Goal: Task Accomplishment & Management: Use online tool/utility

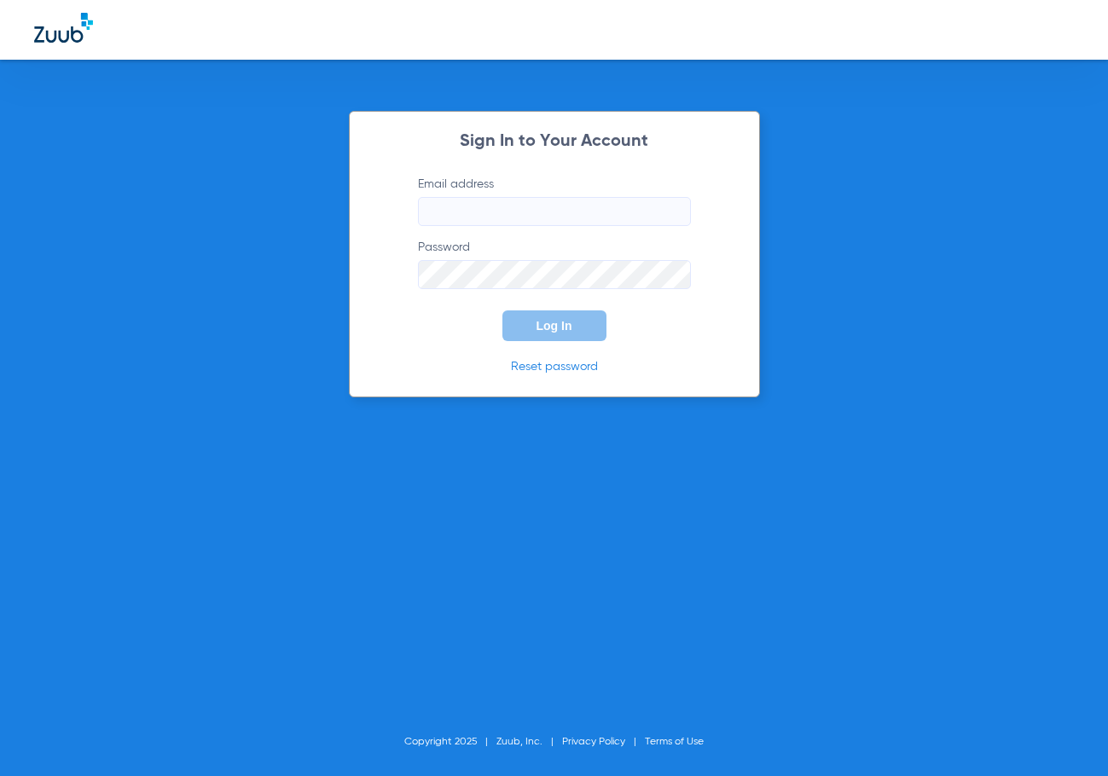
type input "[EMAIL_ADDRESS][DOMAIN_NAME]"
click at [425, 331] on form "Email address [EMAIL_ADDRESS][DOMAIN_NAME] Password Log In" at bounding box center [554, 258] width 324 height 165
click at [535, 322] on button "Log In" at bounding box center [554, 326] width 104 height 31
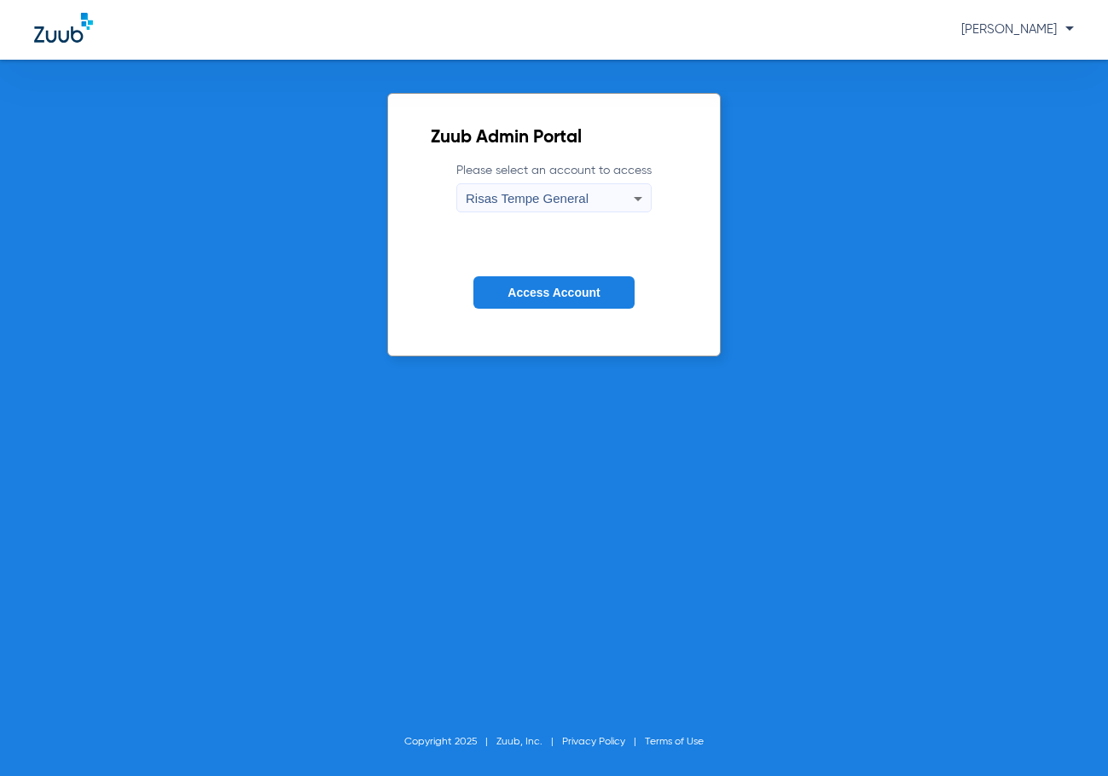
click at [595, 293] on span "Access Account" at bounding box center [554, 293] width 92 height 14
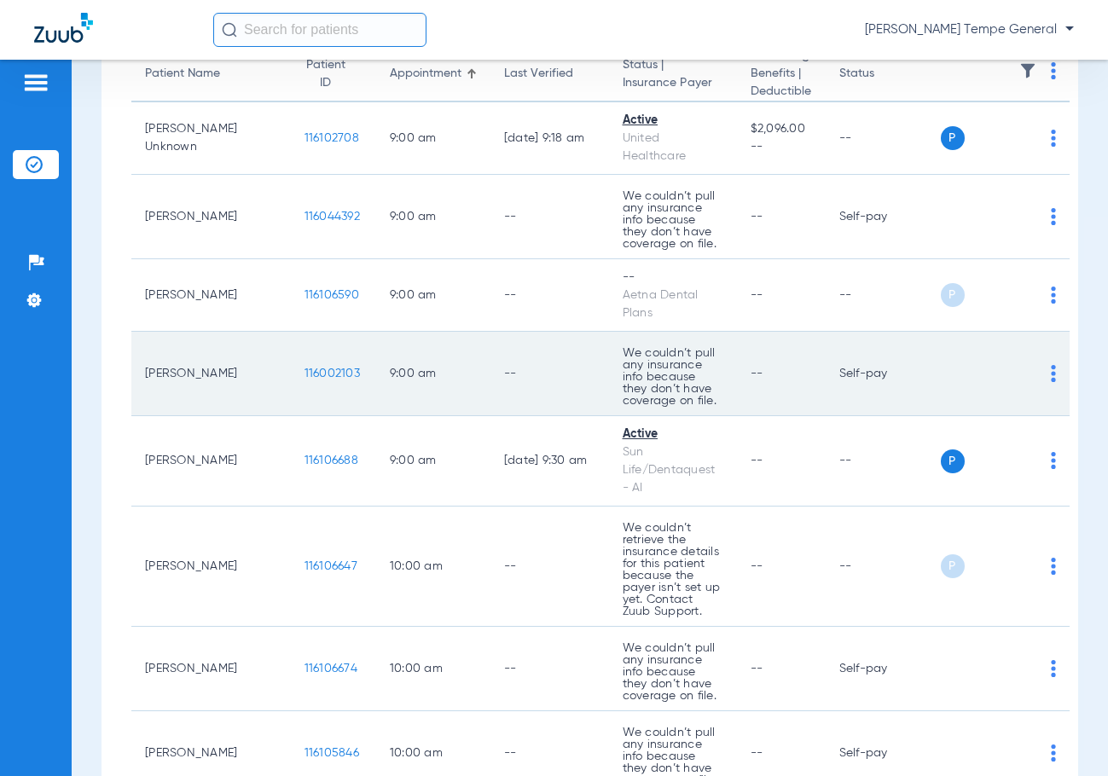
scroll to position [256, 0]
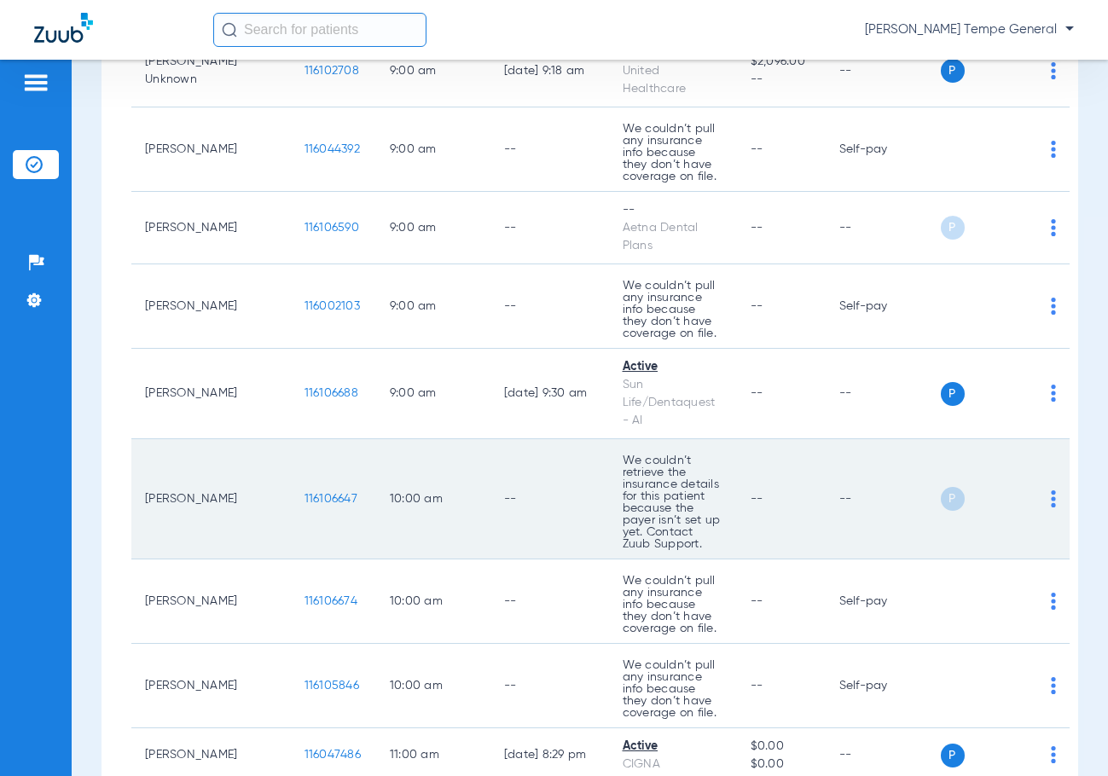
click at [186, 486] on td "[PERSON_NAME]" at bounding box center [211, 499] width 160 height 120
click at [1051, 491] on img at bounding box center [1053, 499] width 5 height 17
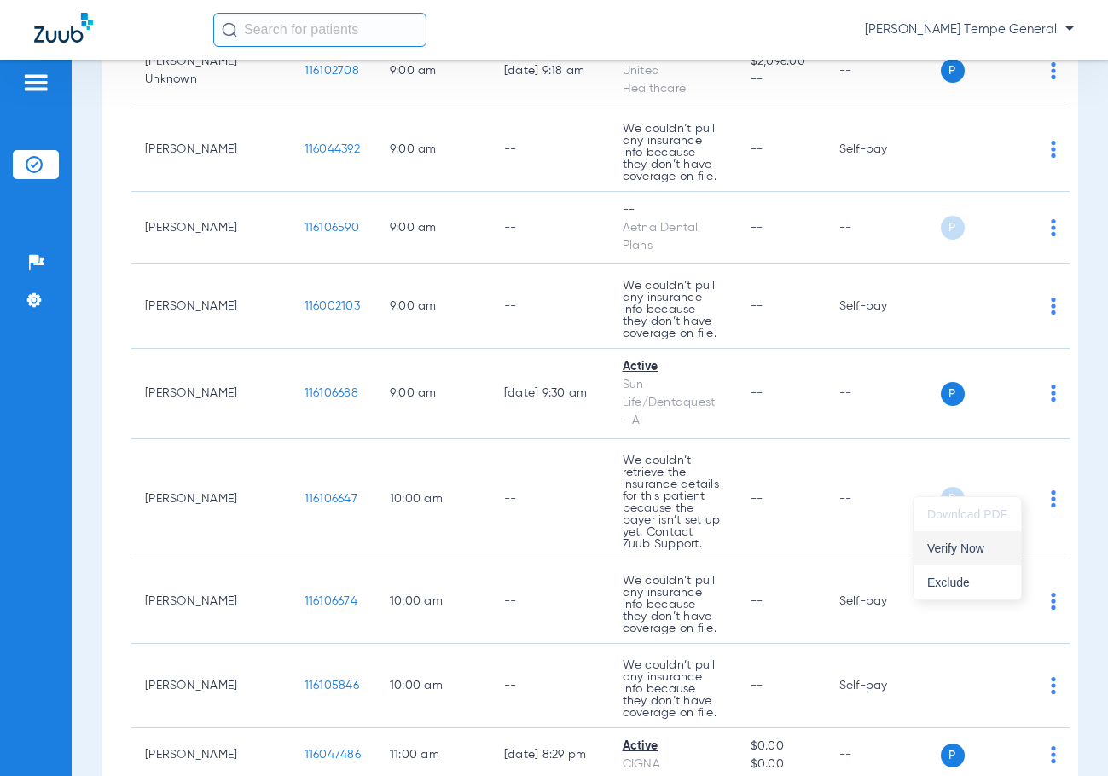
click at [969, 549] on span "Verify Now" at bounding box center [967, 549] width 80 height 12
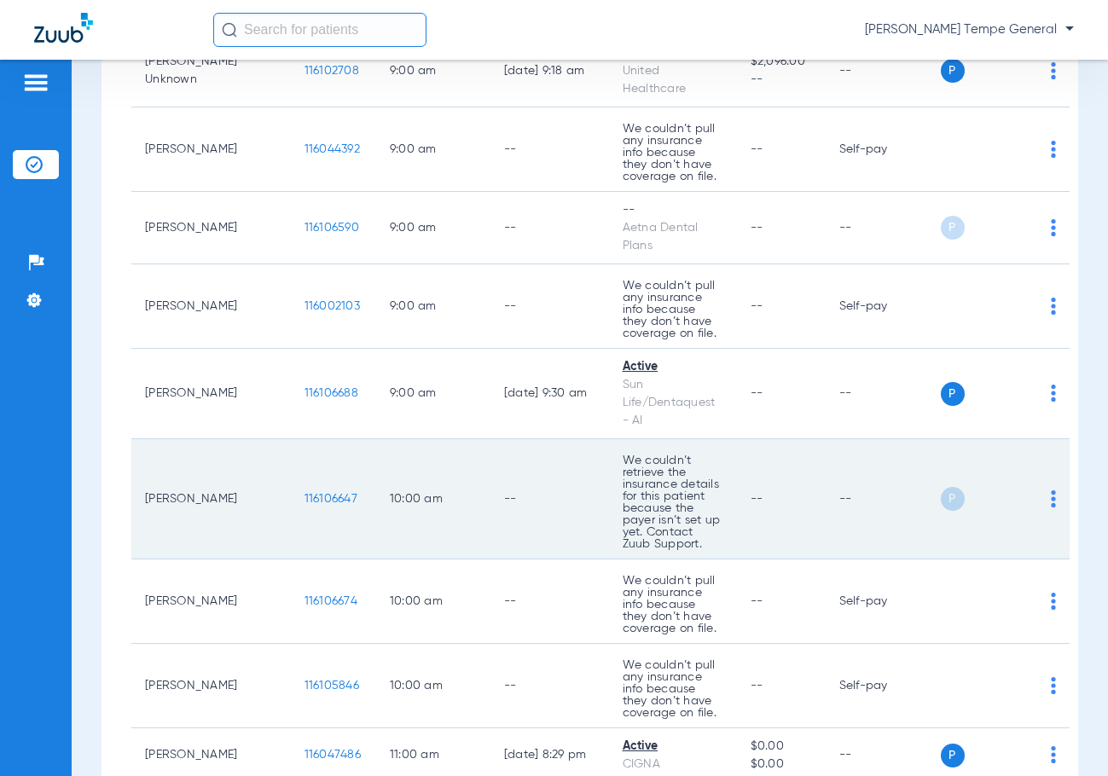
click at [305, 493] on span "116106647" at bounding box center [331, 499] width 53 height 12
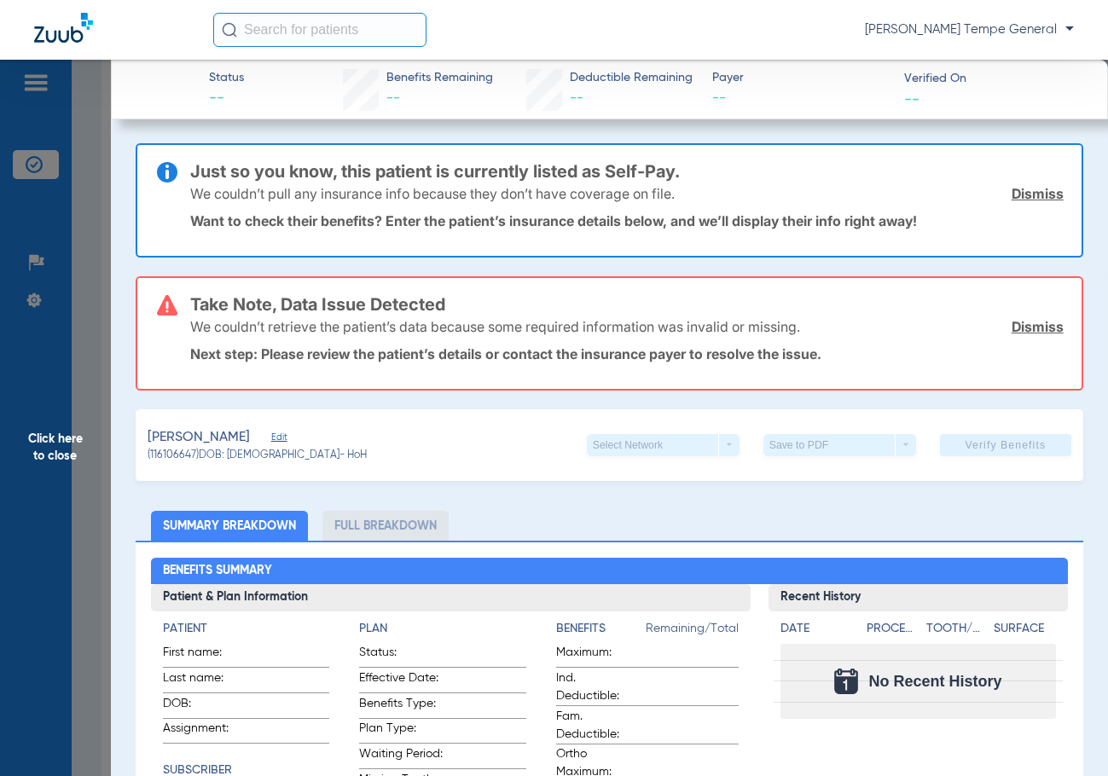
click at [1035, 326] on link "Dismiss" at bounding box center [1038, 326] width 52 height 17
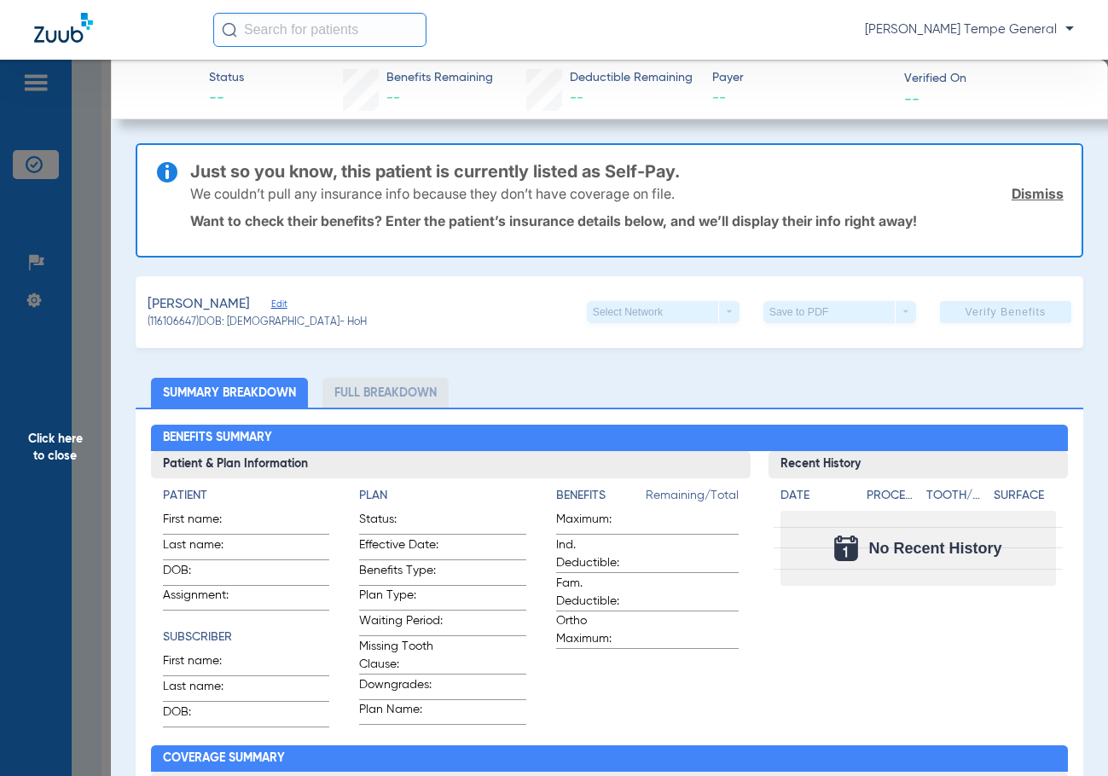
click at [1028, 194] on link "Dismiss" at bounding box center [1038, 193] width 52 height 17
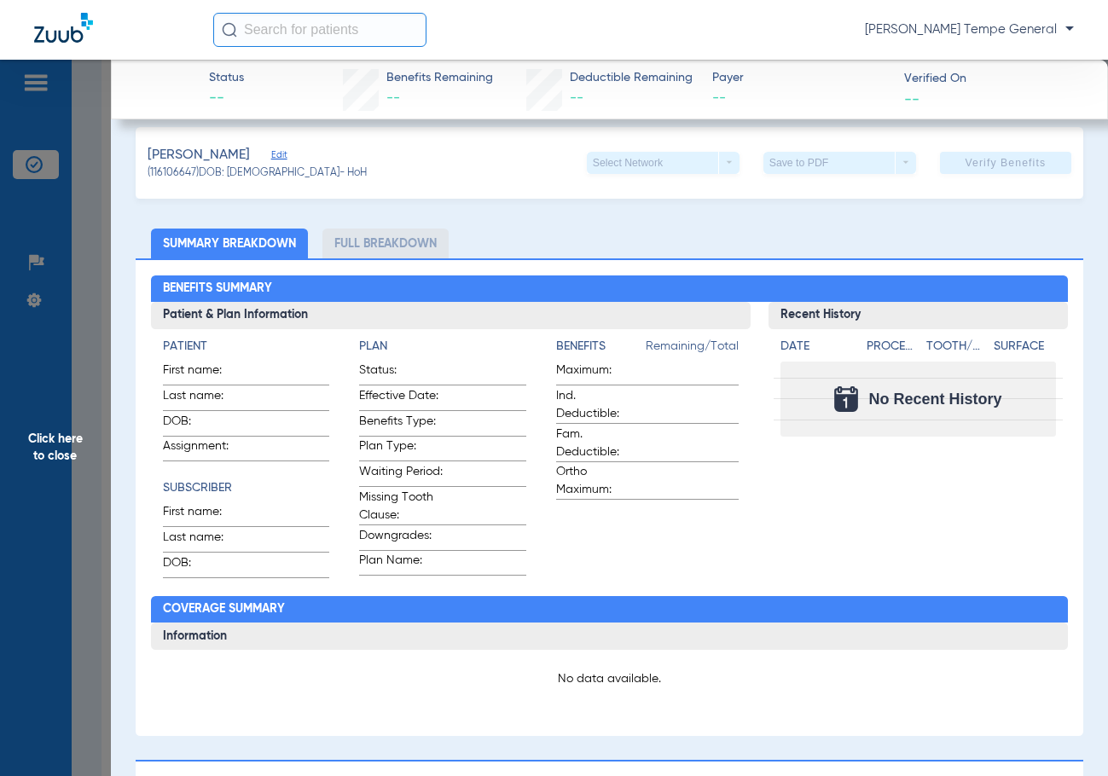
scroll to position [0, 0]
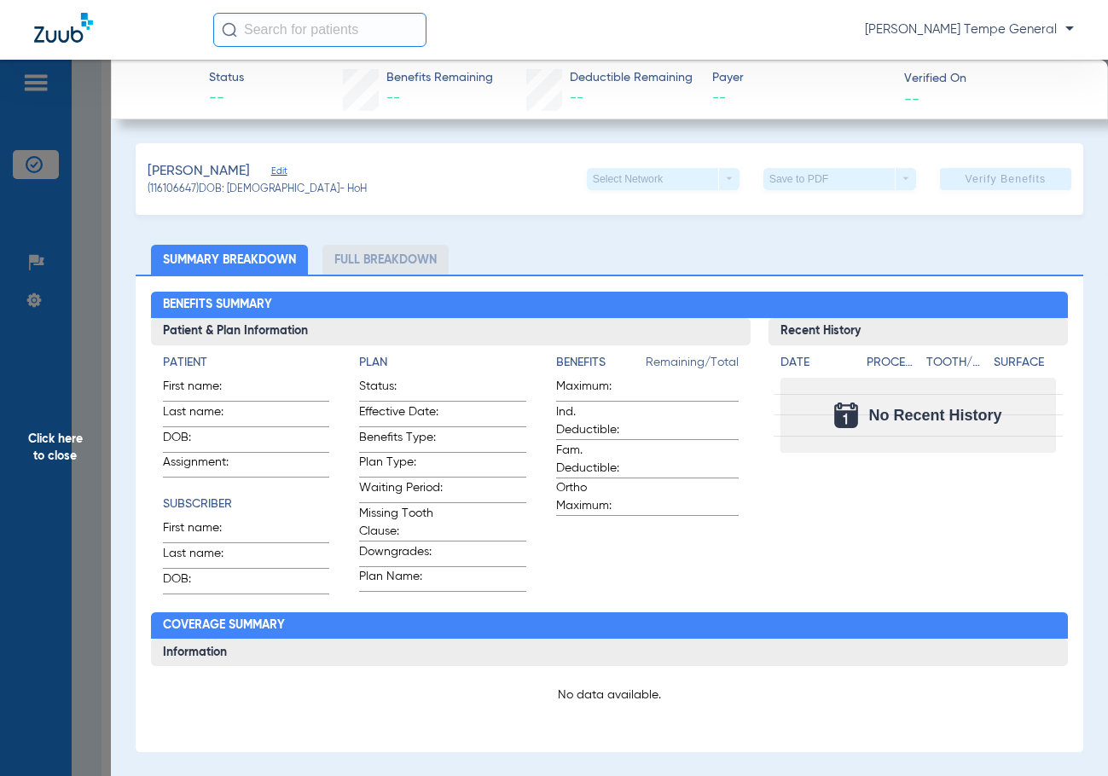
click at [398, 259] on li "Full Breakdown" at bounding box center [385, 260] width 126 height 30
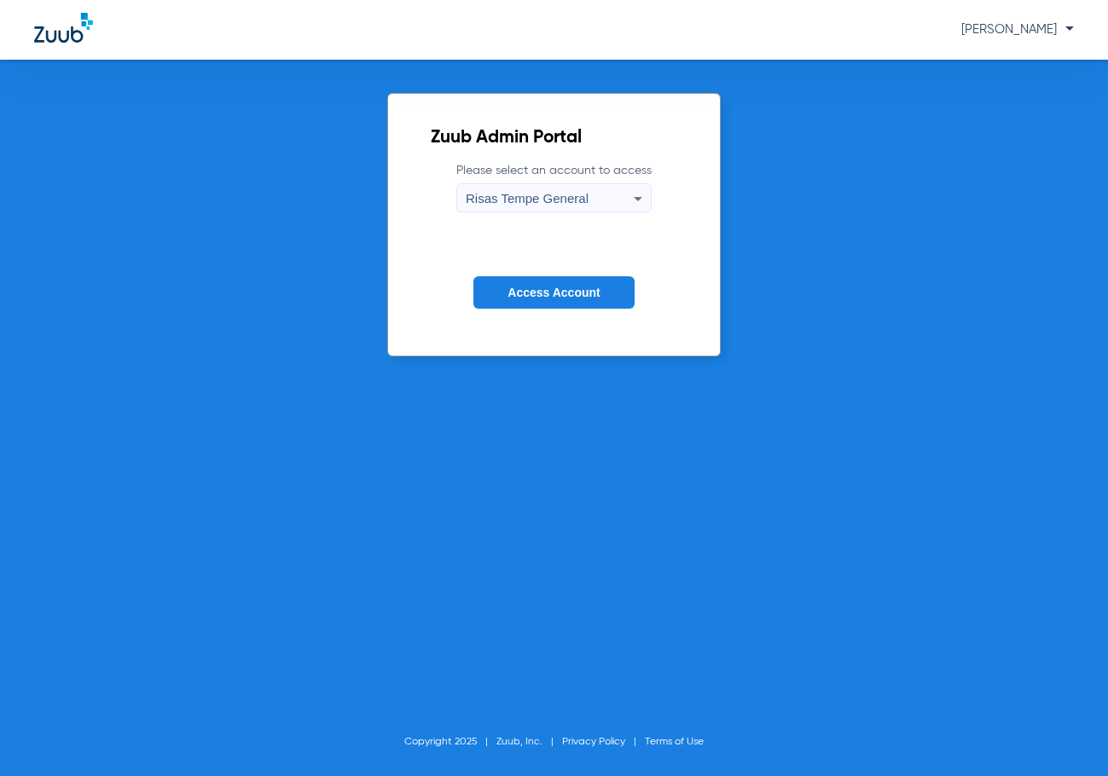
click at [583, 296] on span "Access Account" at bounding box center [554, 293] width 92 height 14
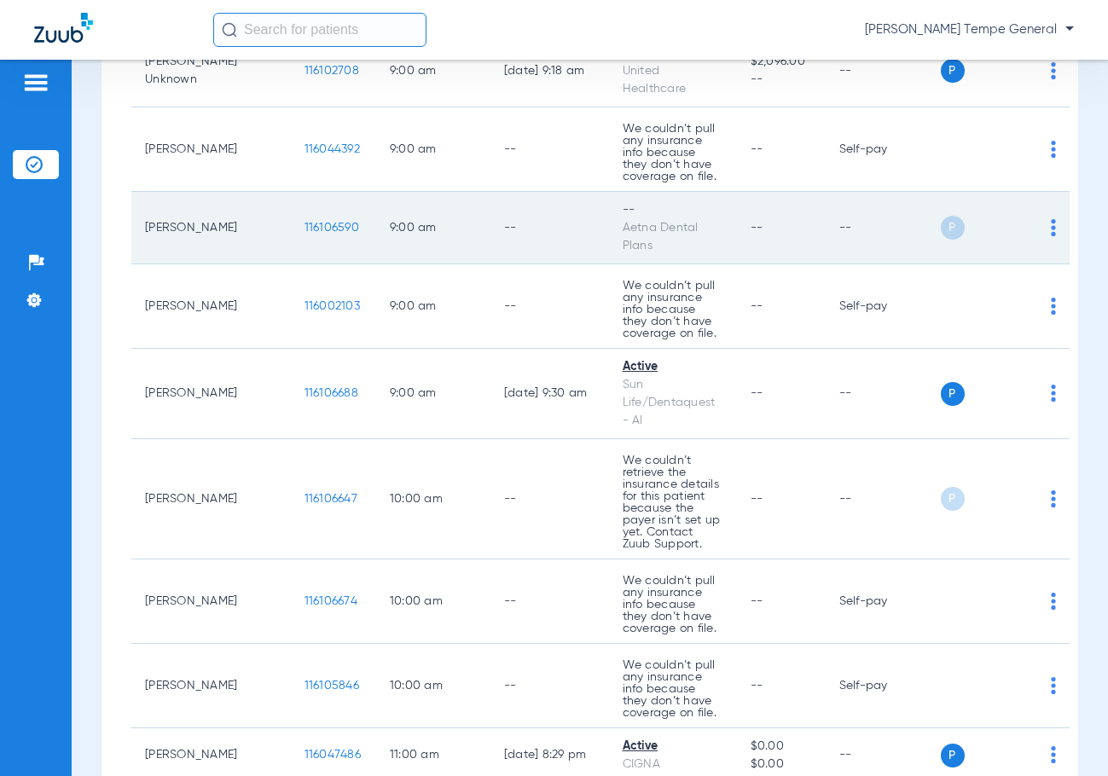
scroll to position [341, 0]
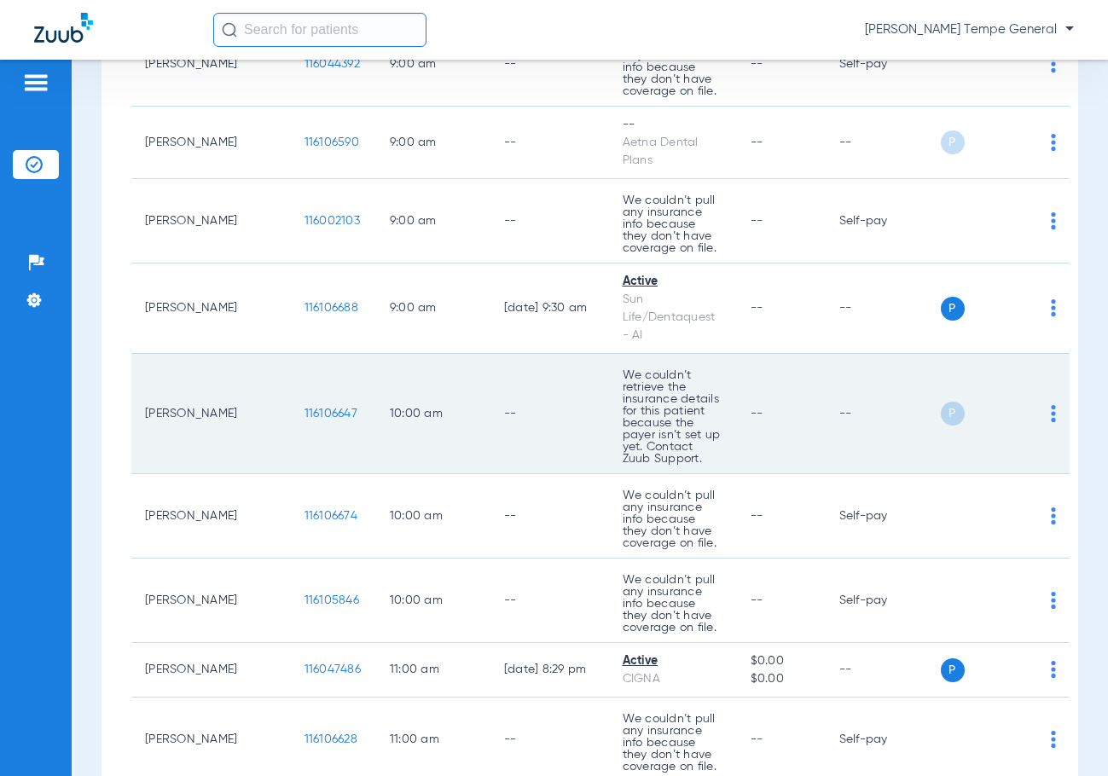
click at [1022, 397] on td "P S" at bounding box center [1006, 414] width 130 height 120
click at [1014, 402] on div "P S" at bounding box center [999, 414] width 116 height 24
click at [1015, 402] on div "P S" at bounding box center [999, 414] width 116 height 24
click at [1051, 405] on img at bounding box center [1053, 413] width 5 height 17
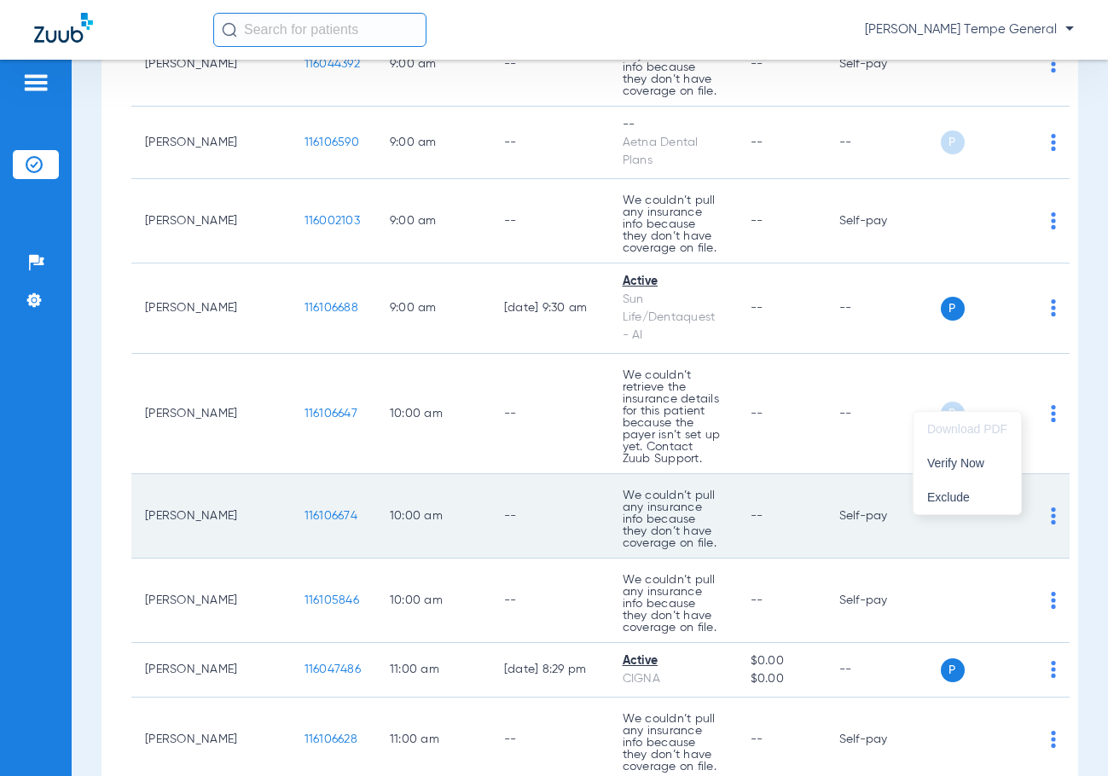
click at [970, 471] on button "Verify Now" at bounding box center [967, 463] width 107 height 34
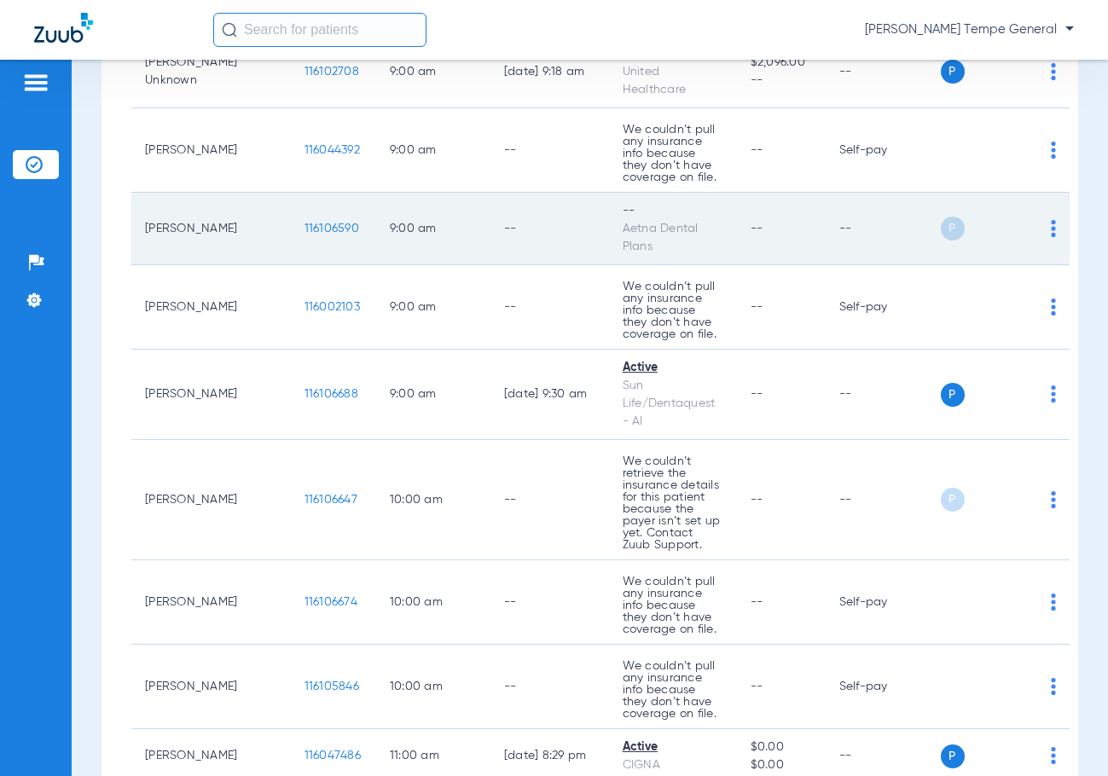
scroll to position [256, 0]
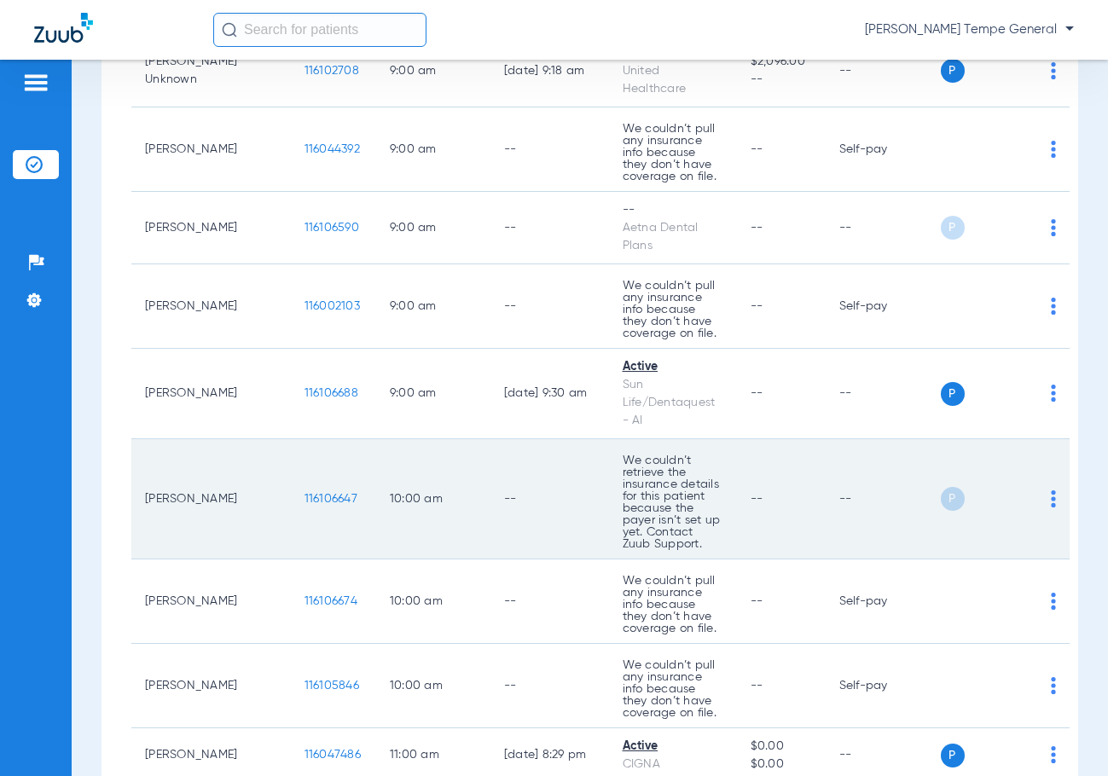
click at [206, 485] on td "[PERSON_NAME]" at bounding box center [211, 499] width 160 height 120
click at [305, 493] on span "116106647" at bounding box center [331, 499] width 53 height 12
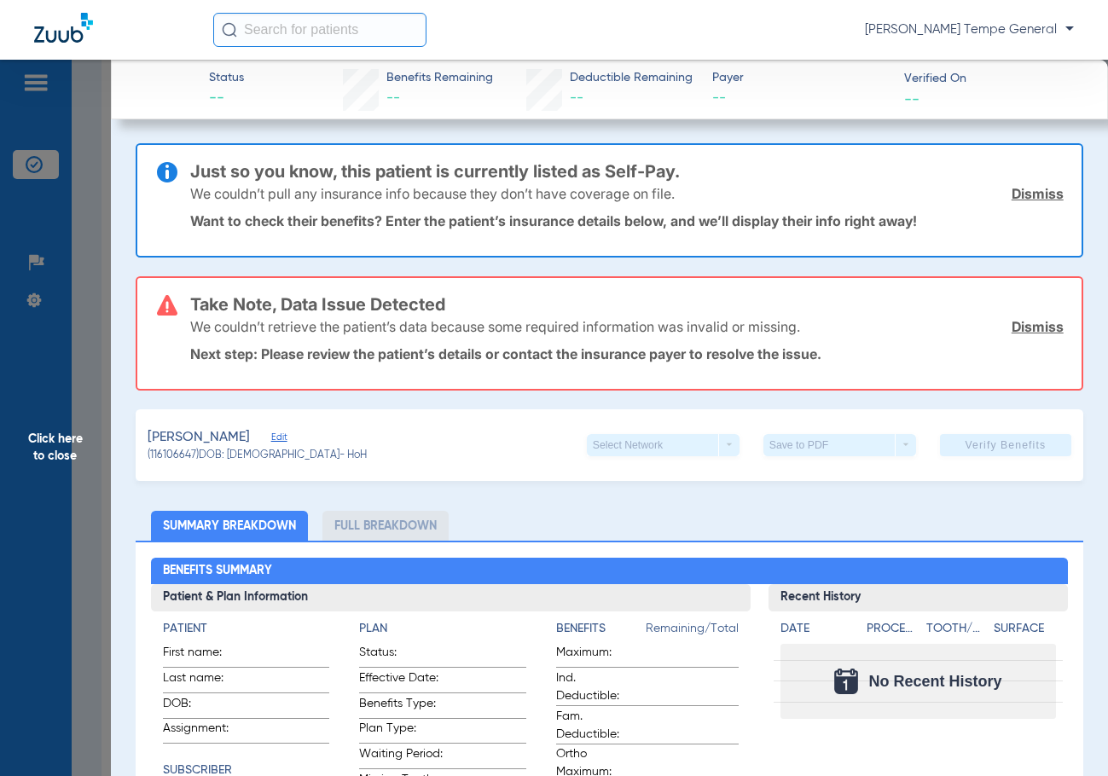
click at [648, 456] on div "Select Network arrow_drop_down" at bounding box center [663, 445] width 153 height 22
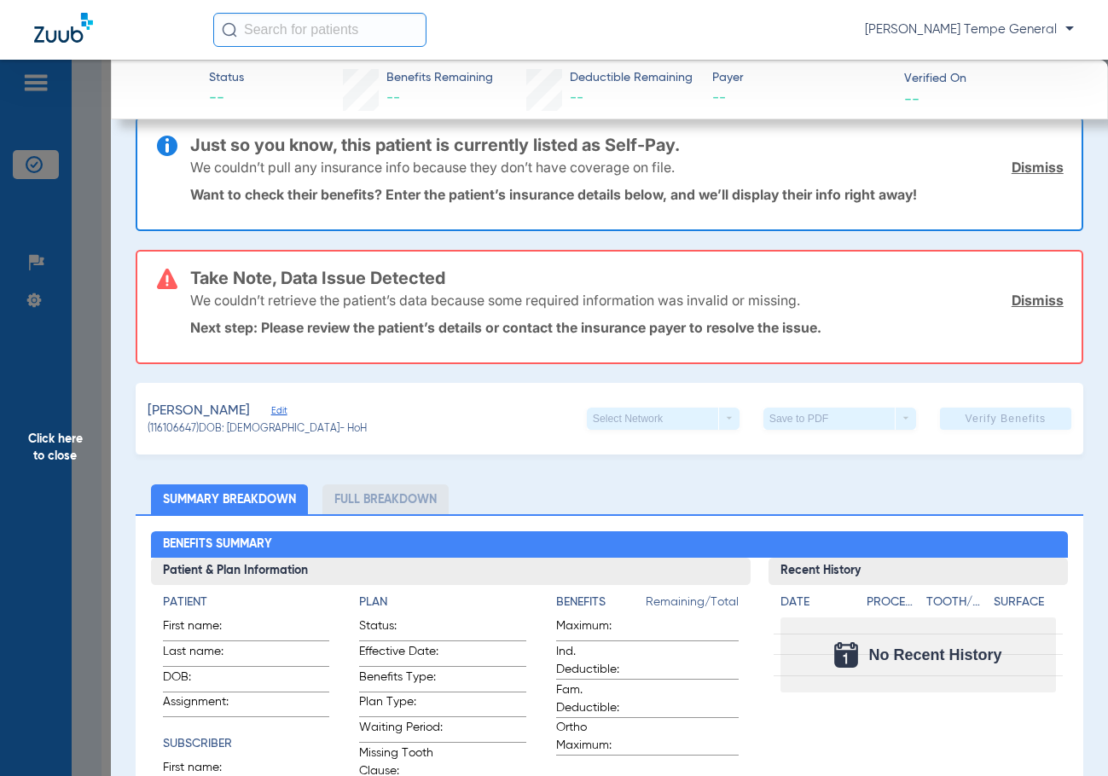
scroll to position [0, 0]
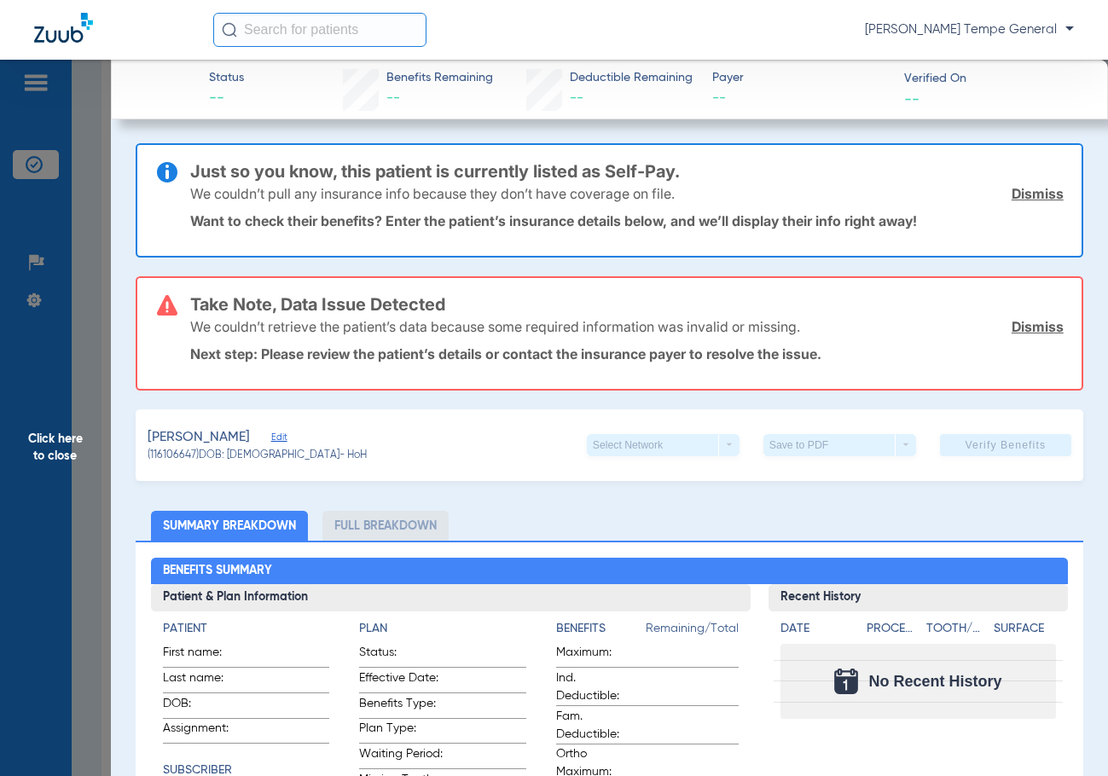
click at [587, 447] on div "Select Network arrow_drop_down" at bounding box center [663, 445] width 153 height 22
click at [599, 449] on div "Select Network arrow_drop_down" at bounding box center [663, 445] width 153 height 22
click at [988, 200] on div "We couldn’t pull any insurance info because they don’t have coverage on file. D…" at bounding box center [627, 193] width 874 height 44
click at [1012, 198] on link "Dismiss" at bounding box center [1038, 193] width 52 height 17
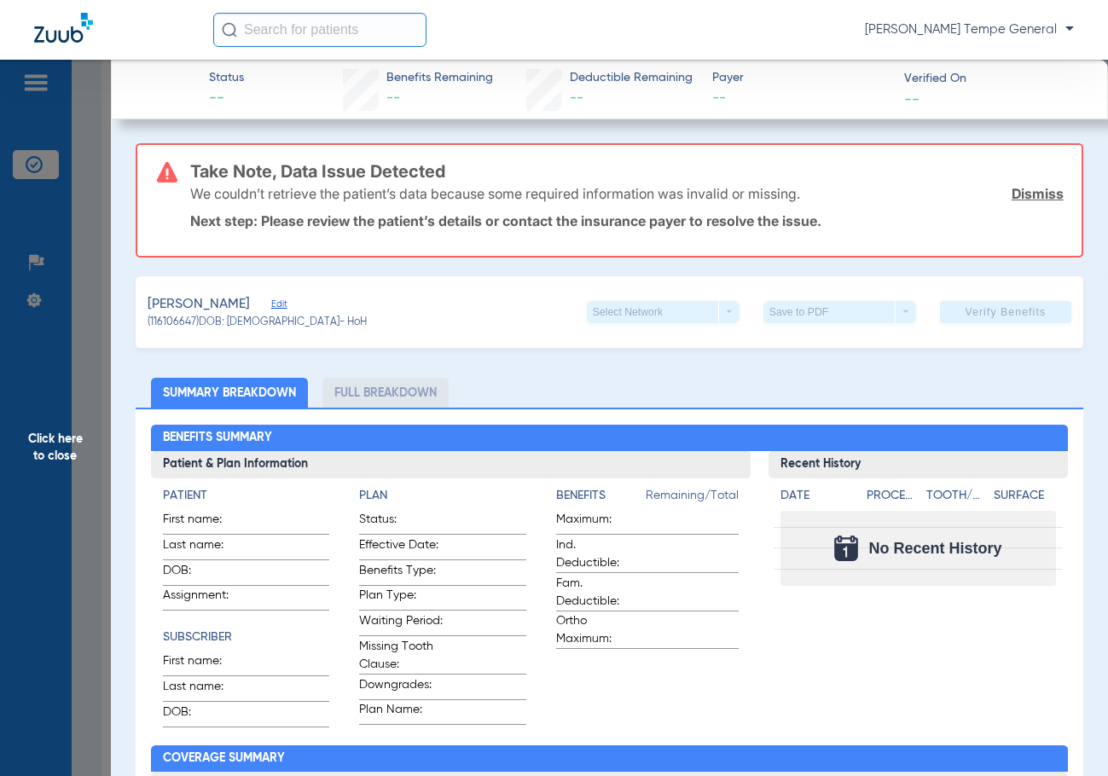
click at [1012, 198] on link "Dismiss" at bounding box center [1038, 193] width 52 height 17
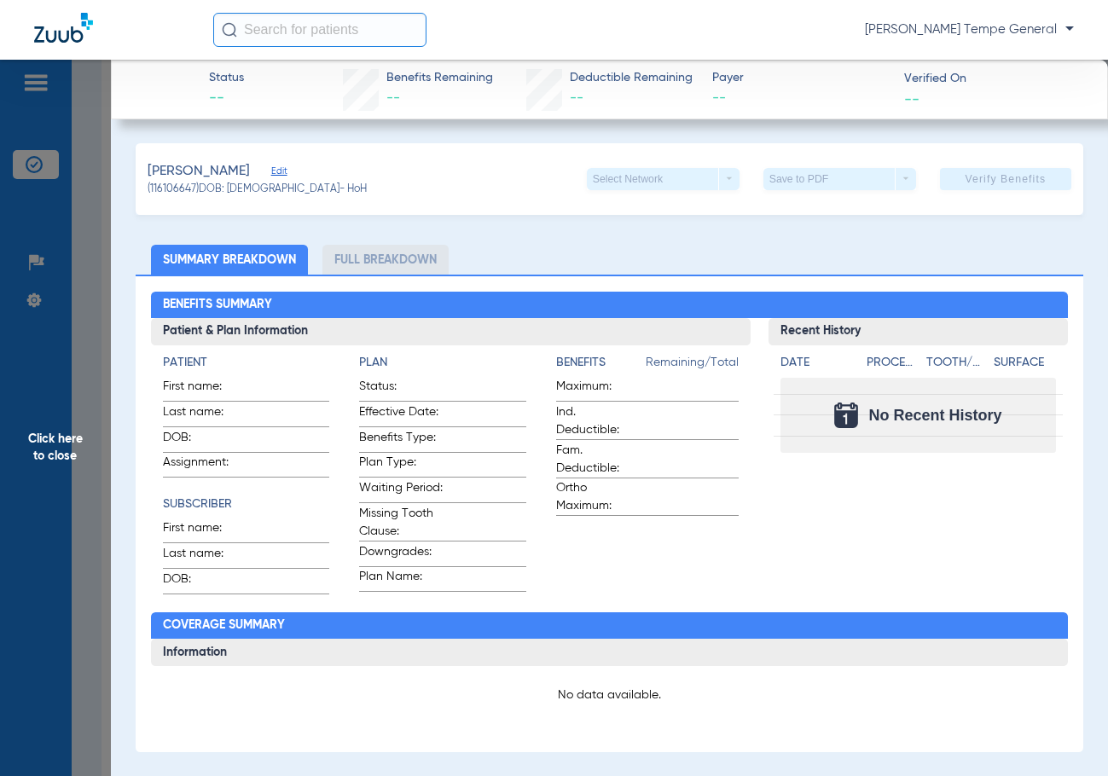
click at [623, 187] on div "Select Network arrow_drop_down" at bounding box center [663, 179] width 153 height 22
drag, startPoint x: 629, startPoint y: 182, endPoint x: 396, endPoint y: 176, distance: 233.0
click at [621, 182] on div "Select Network arrow_drop_down" at bounding box center [663, 179] width 153 height 22
click at [271, 173] on span "Edit" at bounding box center [278, 173] width 15 height 16
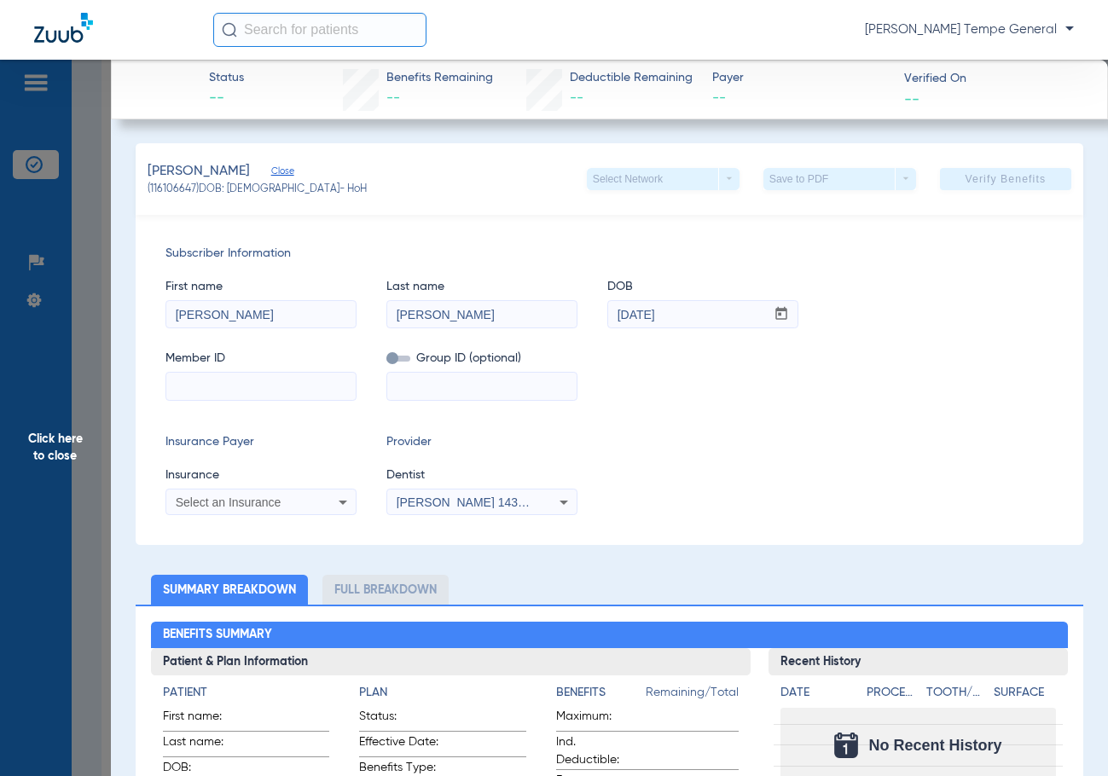
click at [254, 503] on span "Select an Insurance" at bounding box center [229, 503] width 106 height 14
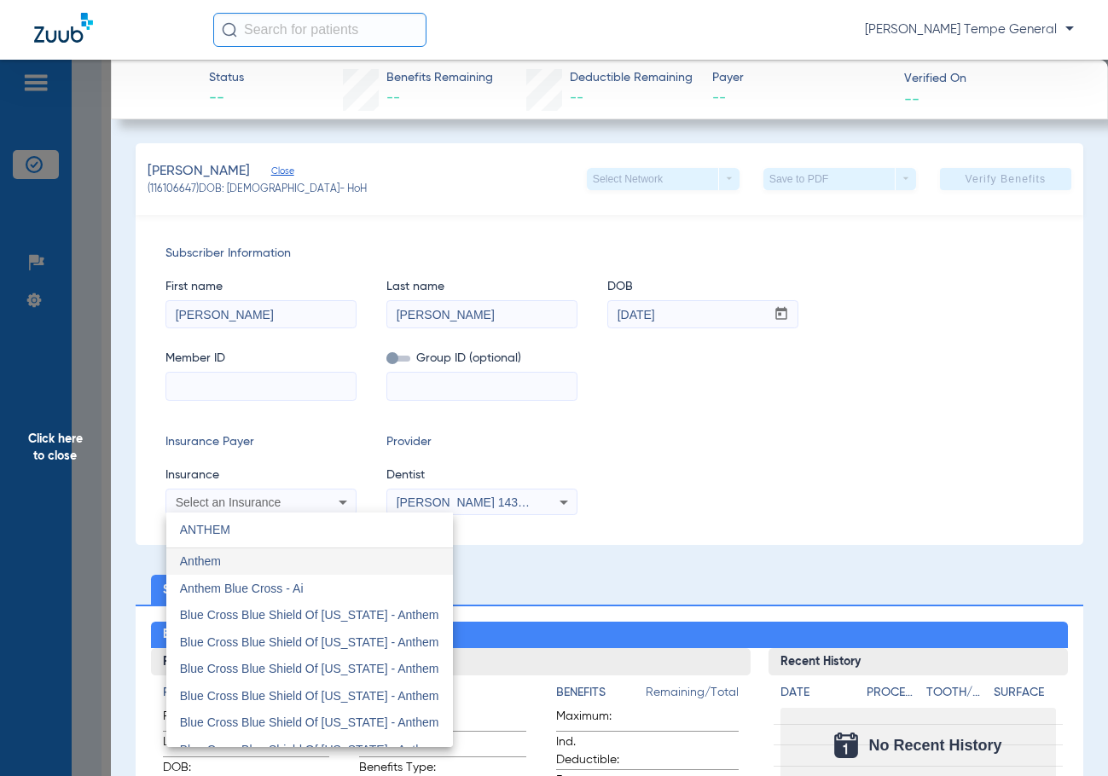
type input "ANTHEM"
click at [310, 583] on mat-option "Anthem Blue Cross - Ai" at bounding box center [309, 588] width 287 height 27
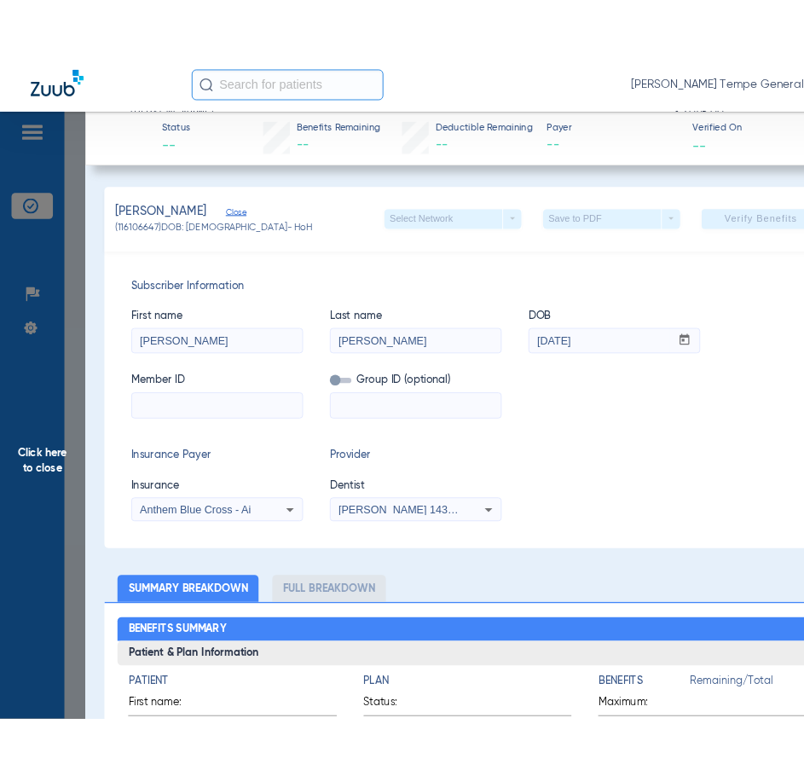
scroll to position [264, 0]
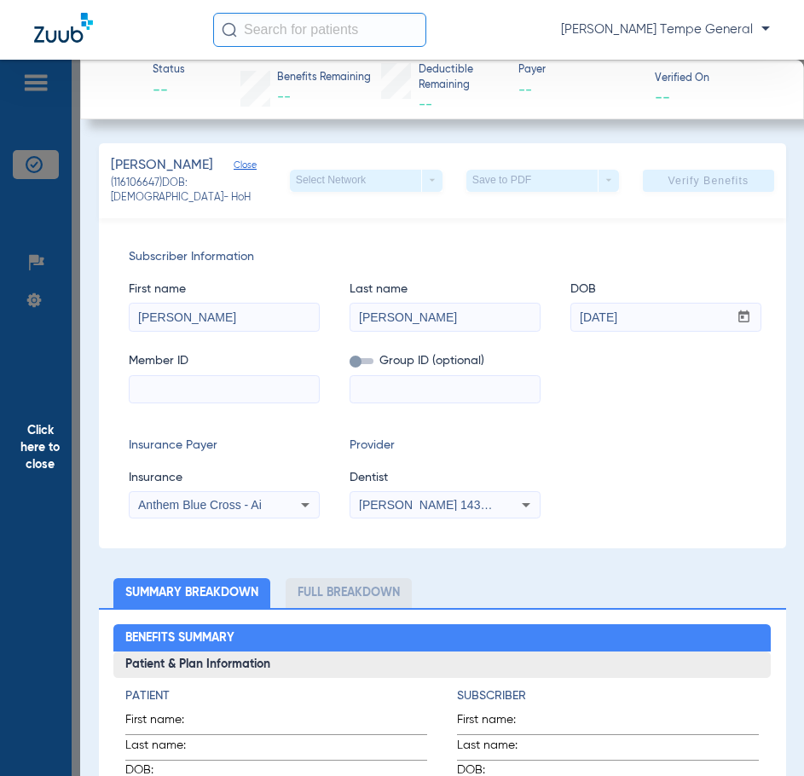
click at [153, 386] on input at bounding box center [224, 389] width 189 height 27
type input "CUH160M78321"
click at [713, 189] on span at bounding box center [708, 180] width 131 height 41
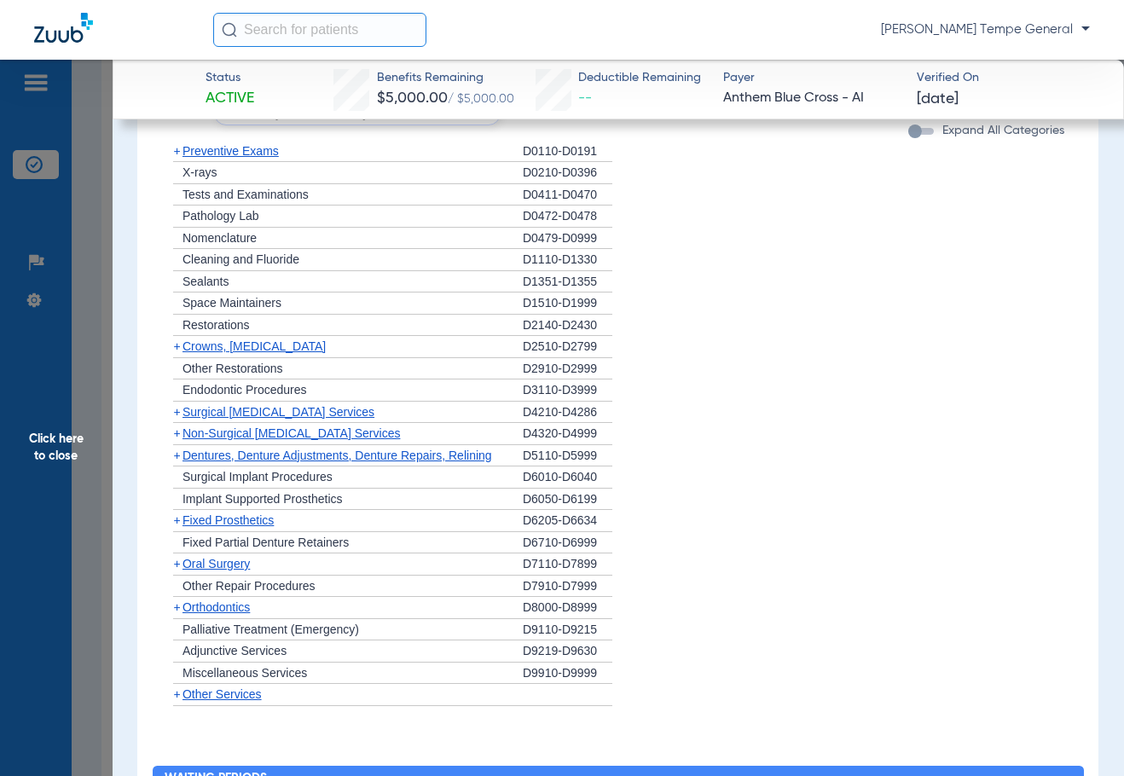
scroll to position [1530, 0]
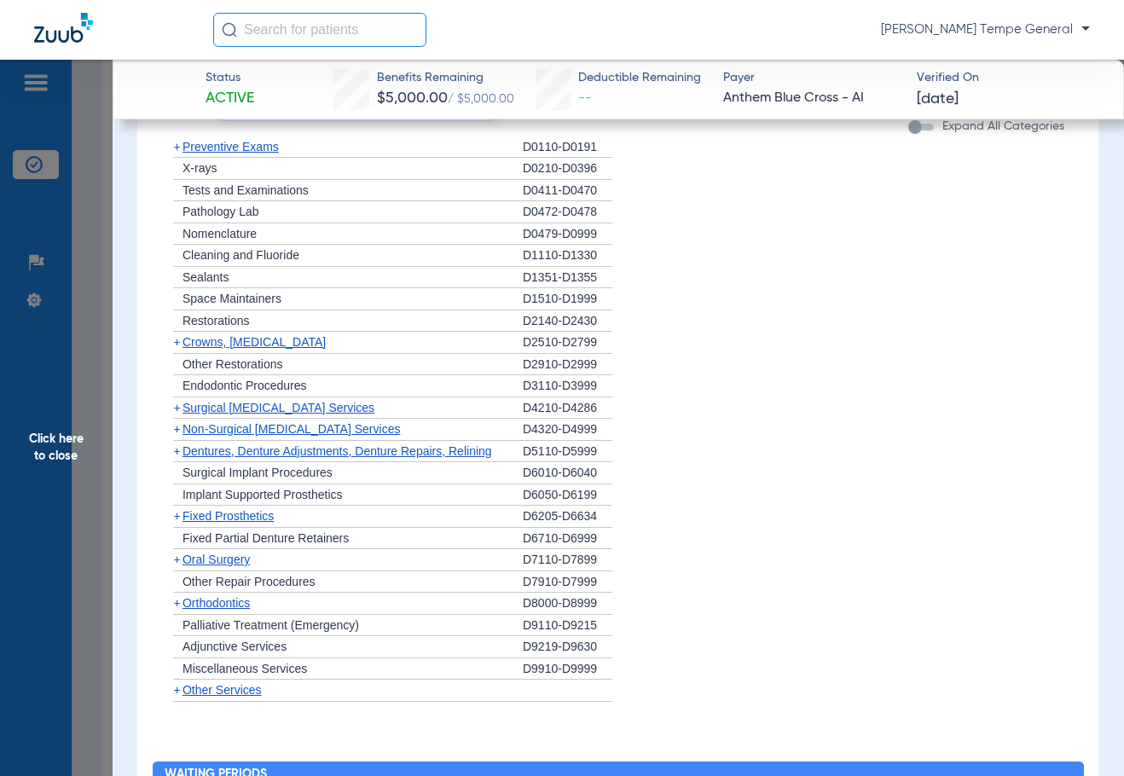
click at [216, 318] on span "Restorations" at bounding box center [216, 321] width 67 height 14
click at [212, 345] on span "Crowns, [MEDICAL_DATA]" at bounding box center [254, 342] width 143 height 14
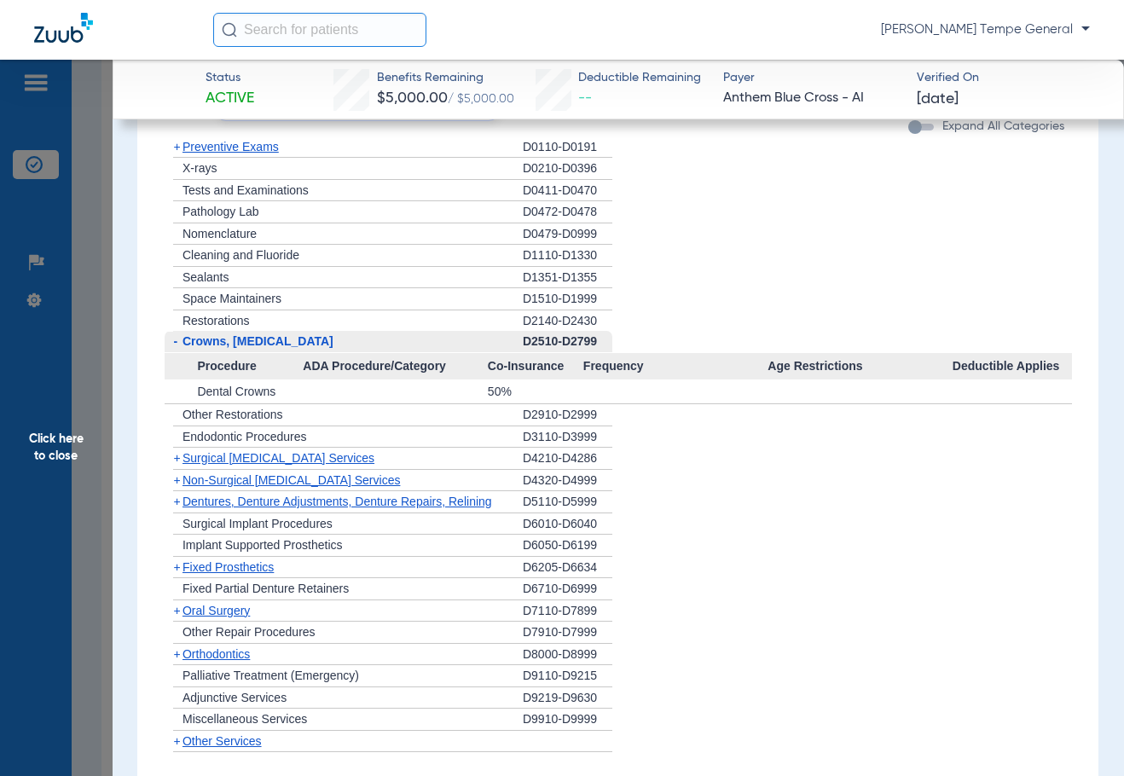
click at [212, 345] on span "Crowns, [MEDICAL_DATA]" at bounding box center [258, 341] width 151 height 14
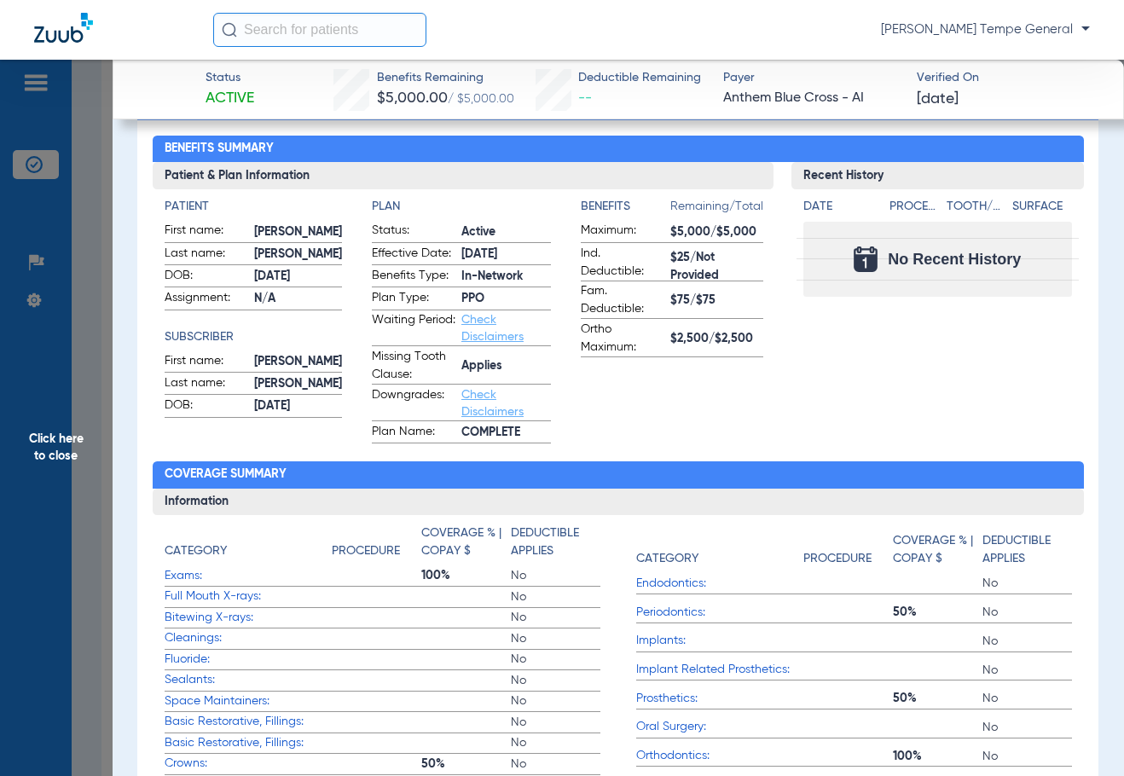
scroll to position [591, 0]
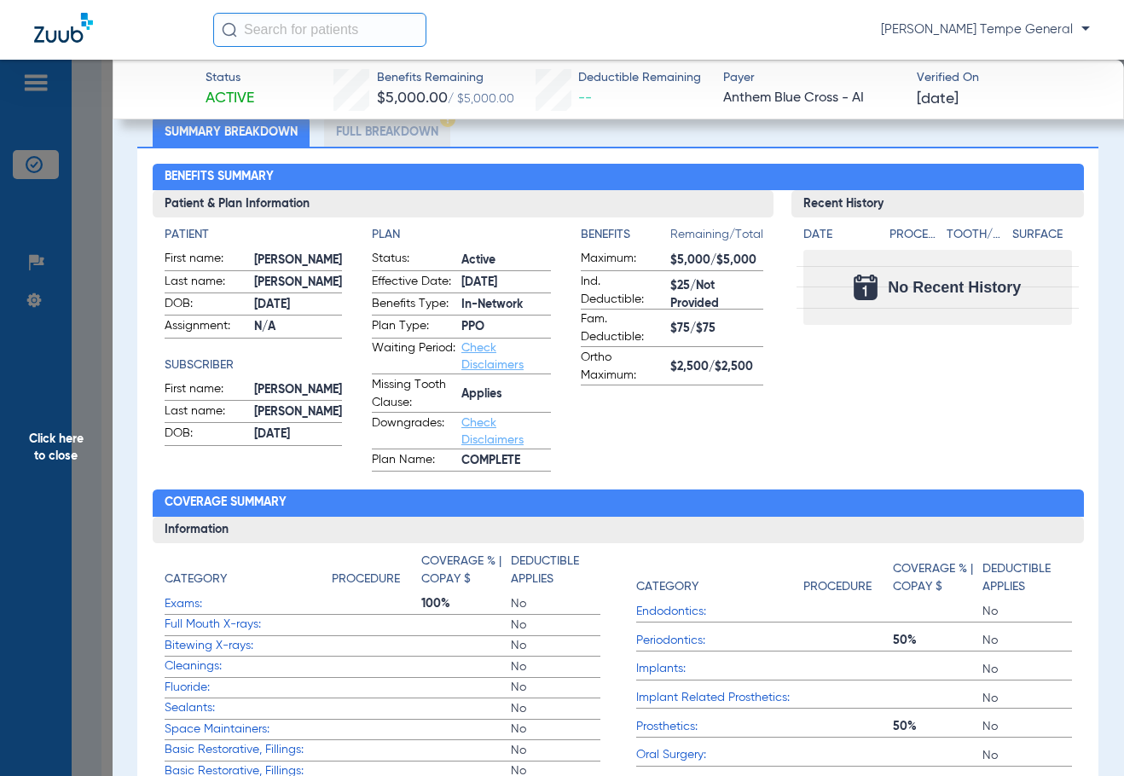
click at [462, 424] on link "Check Disclaimers" at bounding box center [493, 431] width 62 height 29
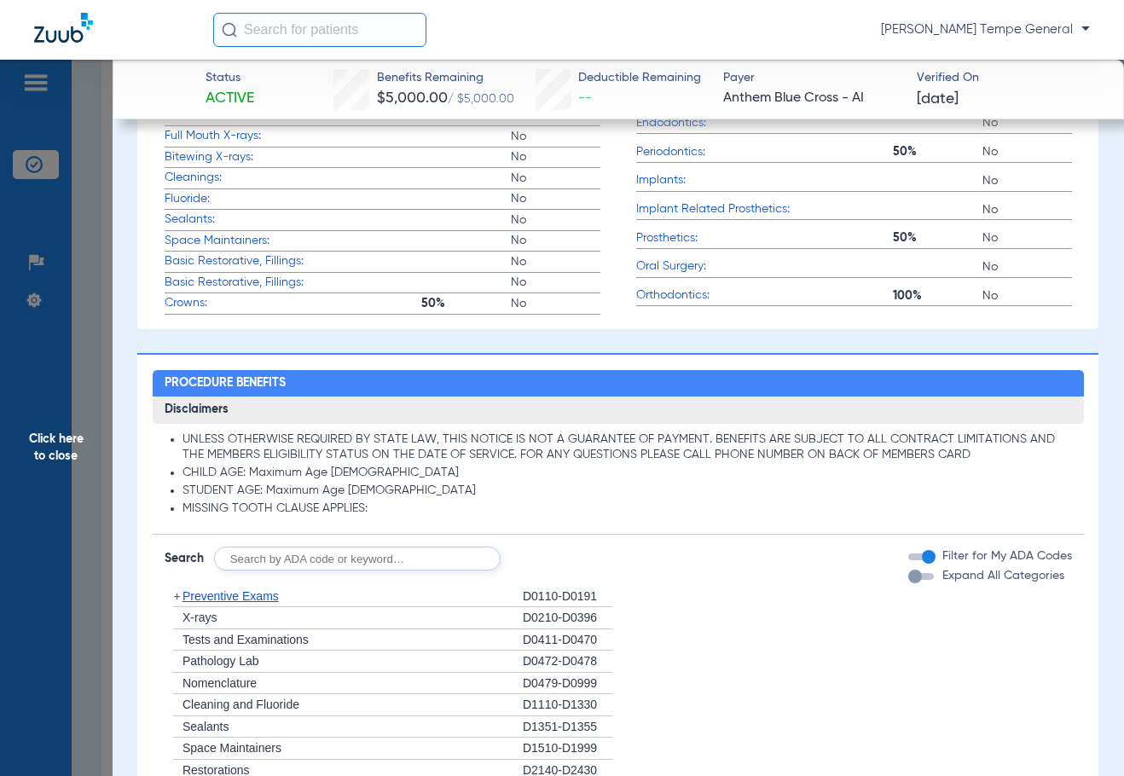
scroll to position [967, 0]
